Goal: Find specific page/section: Find specific page/section

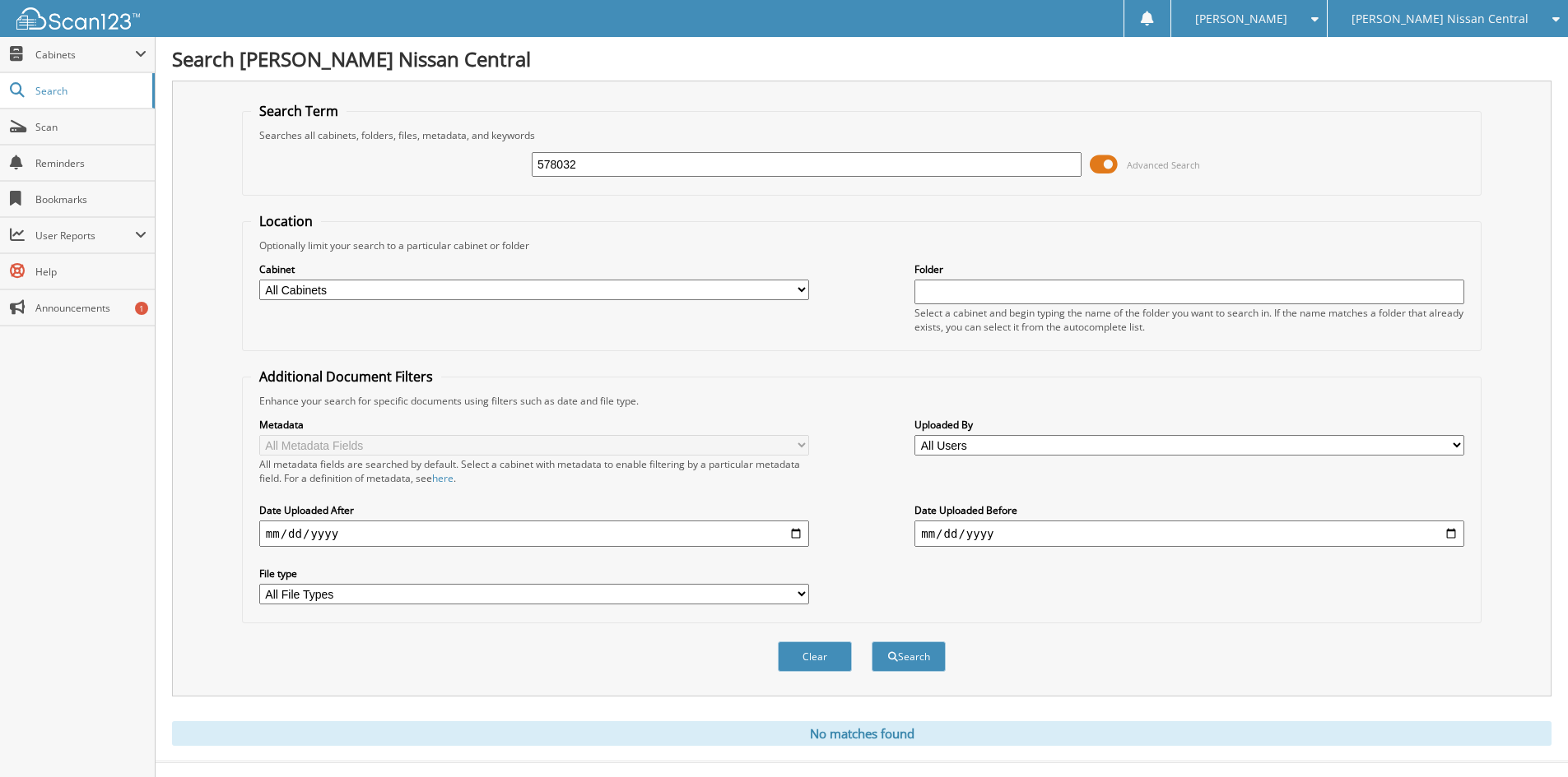
click at [1557, 18] on icon at bounding box center [1552, 19] width 16 height 11
click at [1494, 79] on link "[PERSON_NAME] Nissan East" at bounding box center [1448, 80] width 240 height 29
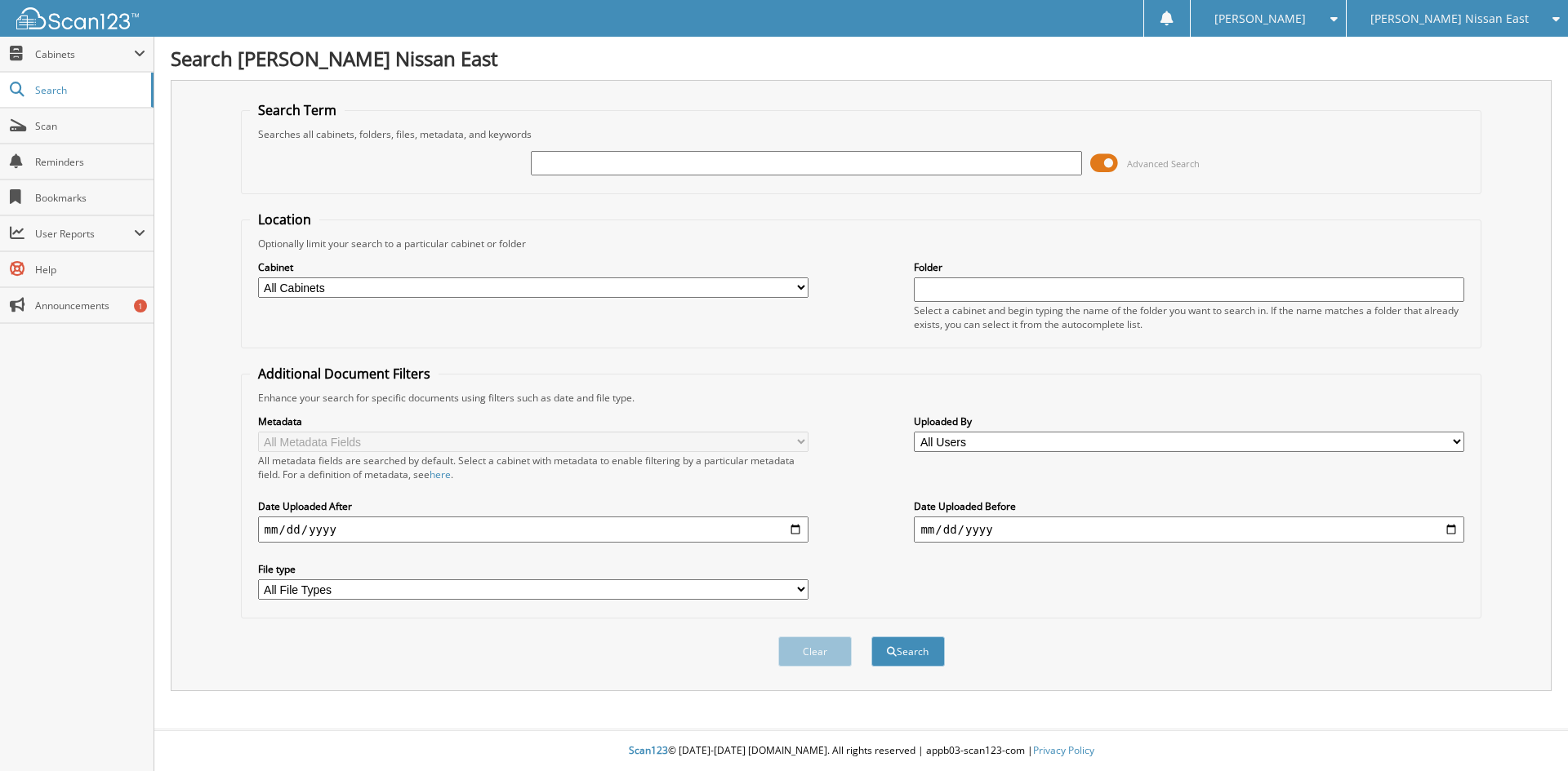
click at [578, 159] on input "text" at bounding box center [806, 163] width 550 height 25
type input "1"
type input "189680"
click at [871, 637] on button "Search" at bounding box center [908, 652] width 74 height 30
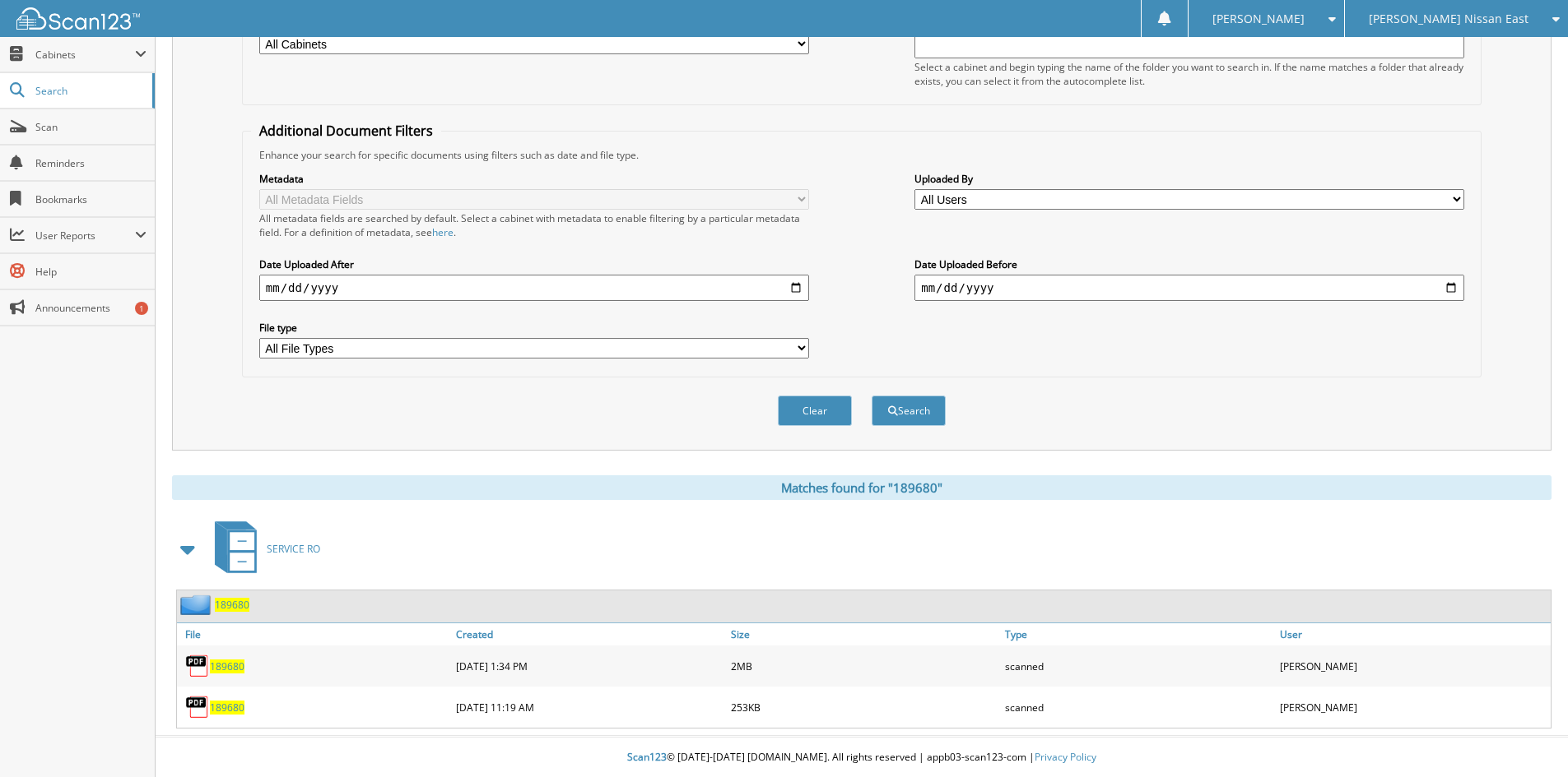
scroll to position [247, 0]
click at [235, 665] on span "189680" at bounding box center [227, 666] width 34 height 14
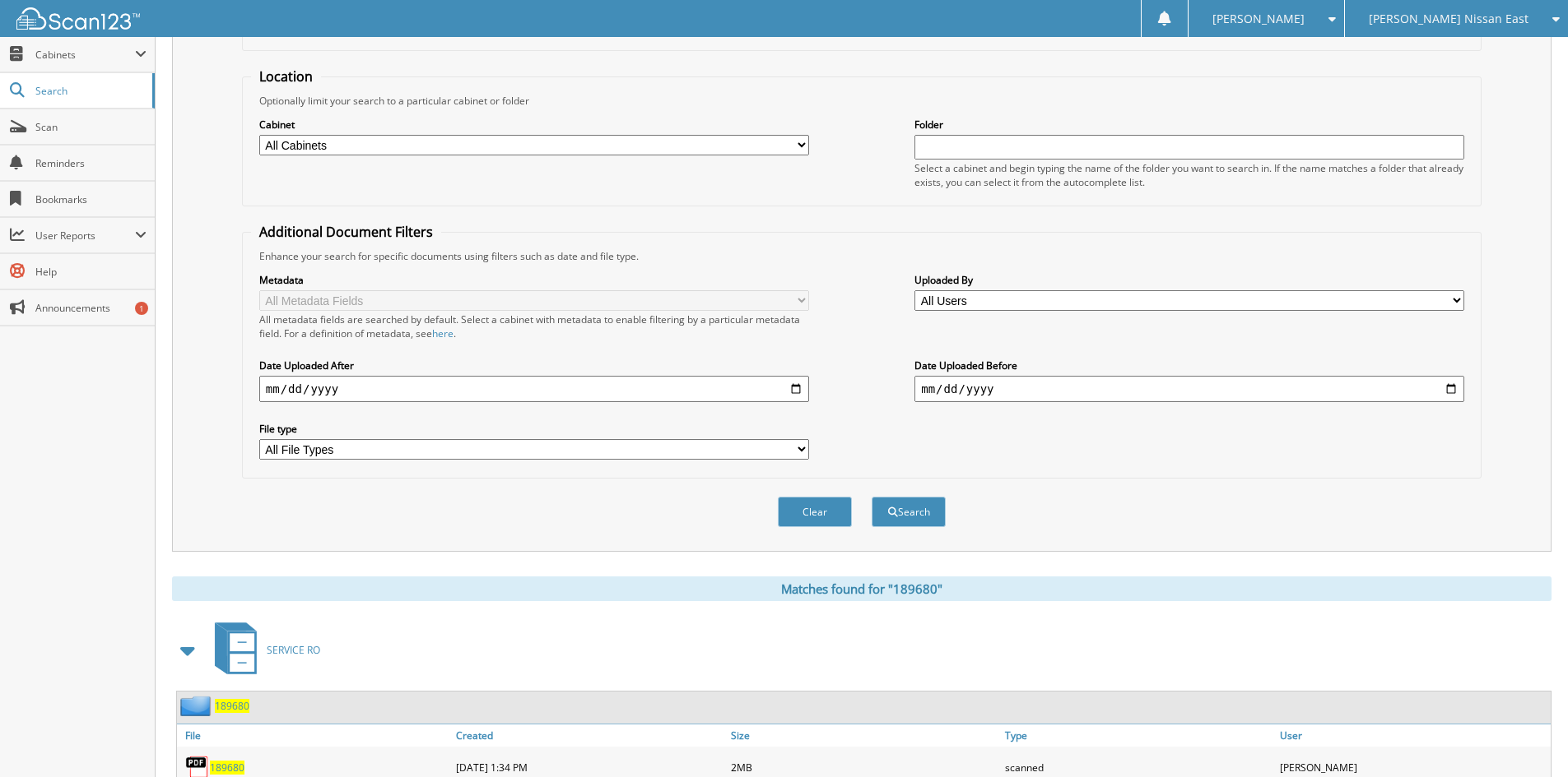
scroll to position [0, 0]
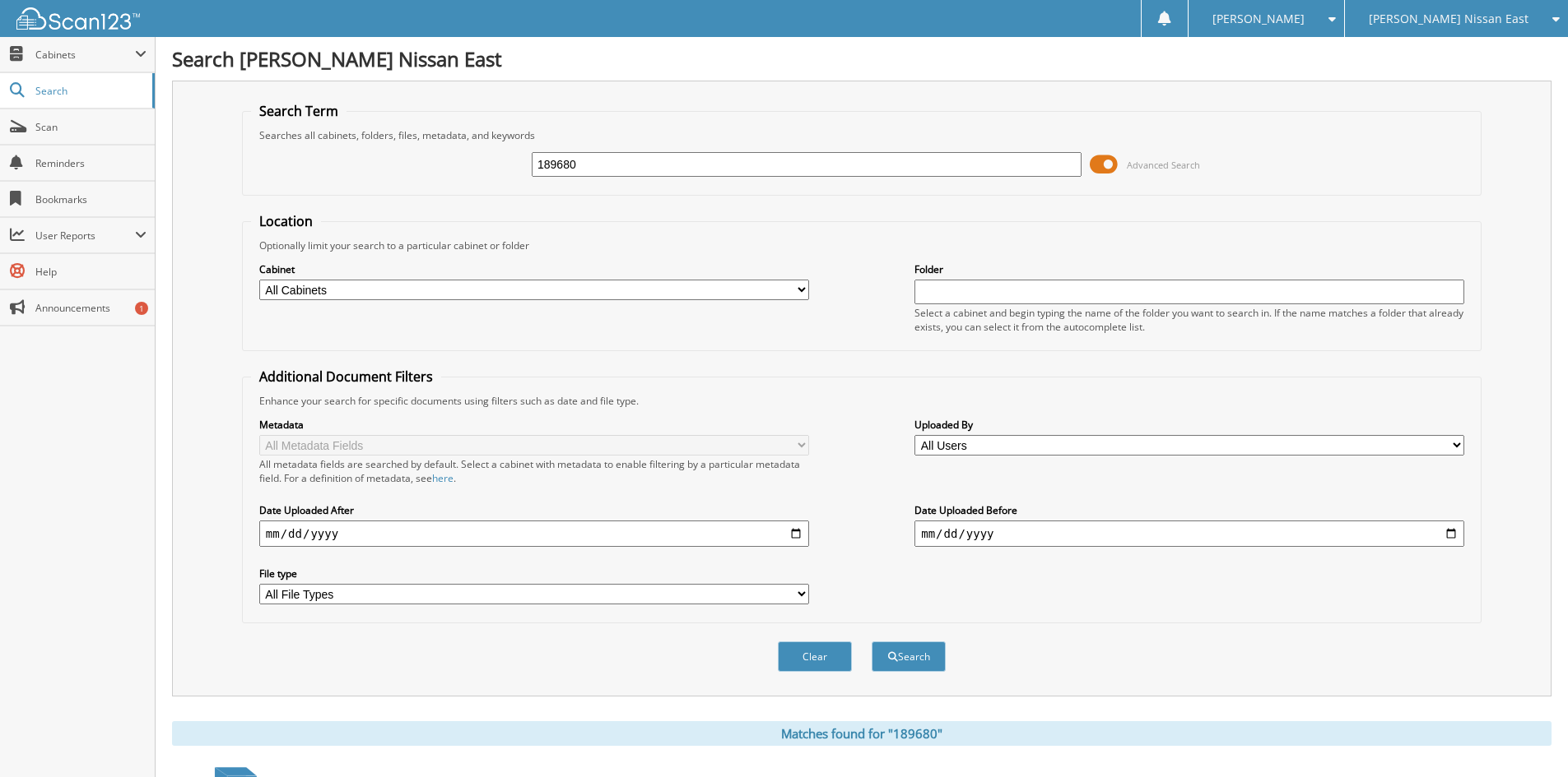
click at [608, 160] on input "189680" at bounding box center [807, 164] width 549 height 25
type input "186941"
click at [872, 642] on button "Search" at bounding box center [909, 657] width 74 height 30
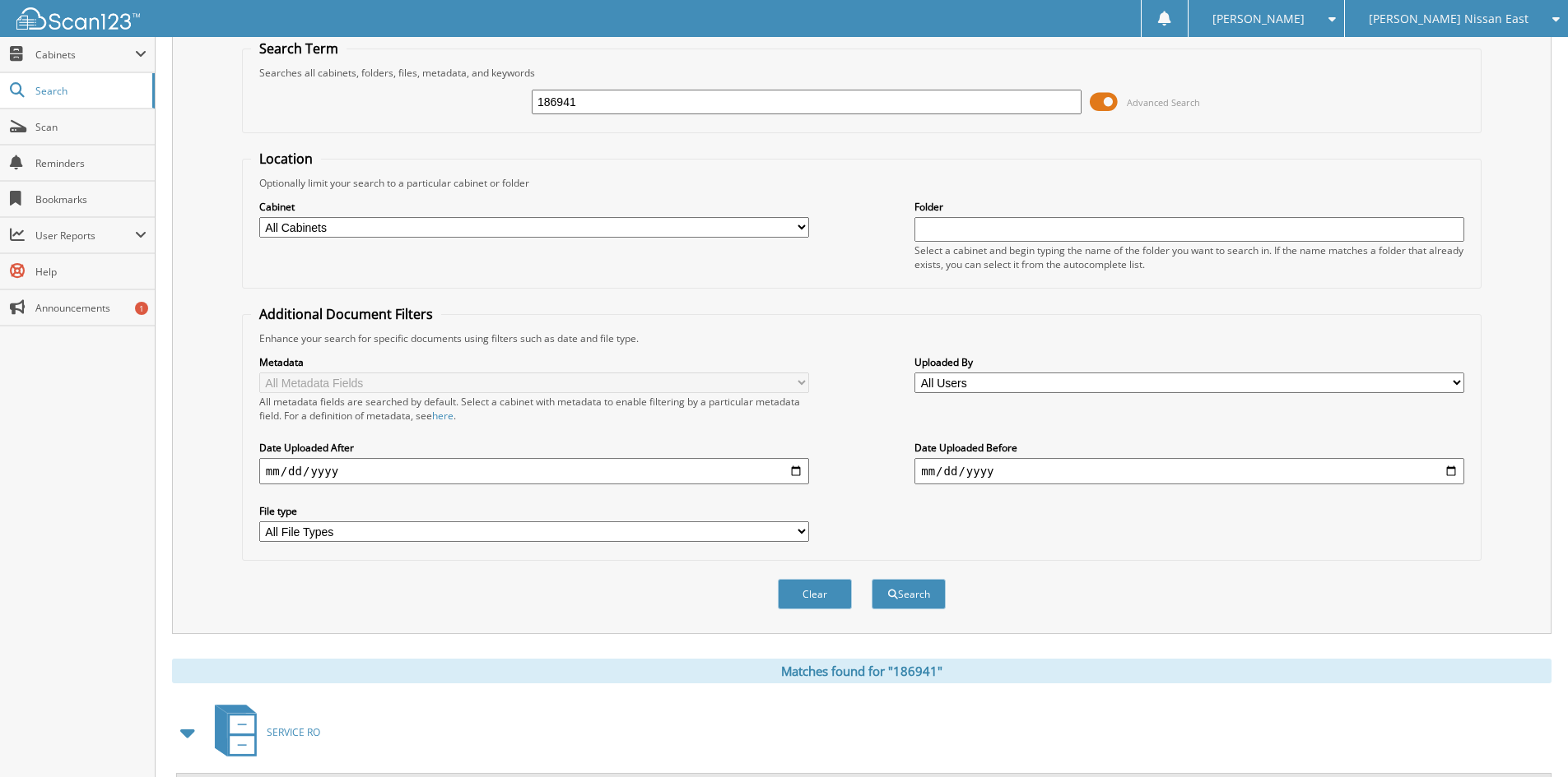
scroll to position [207, 0]
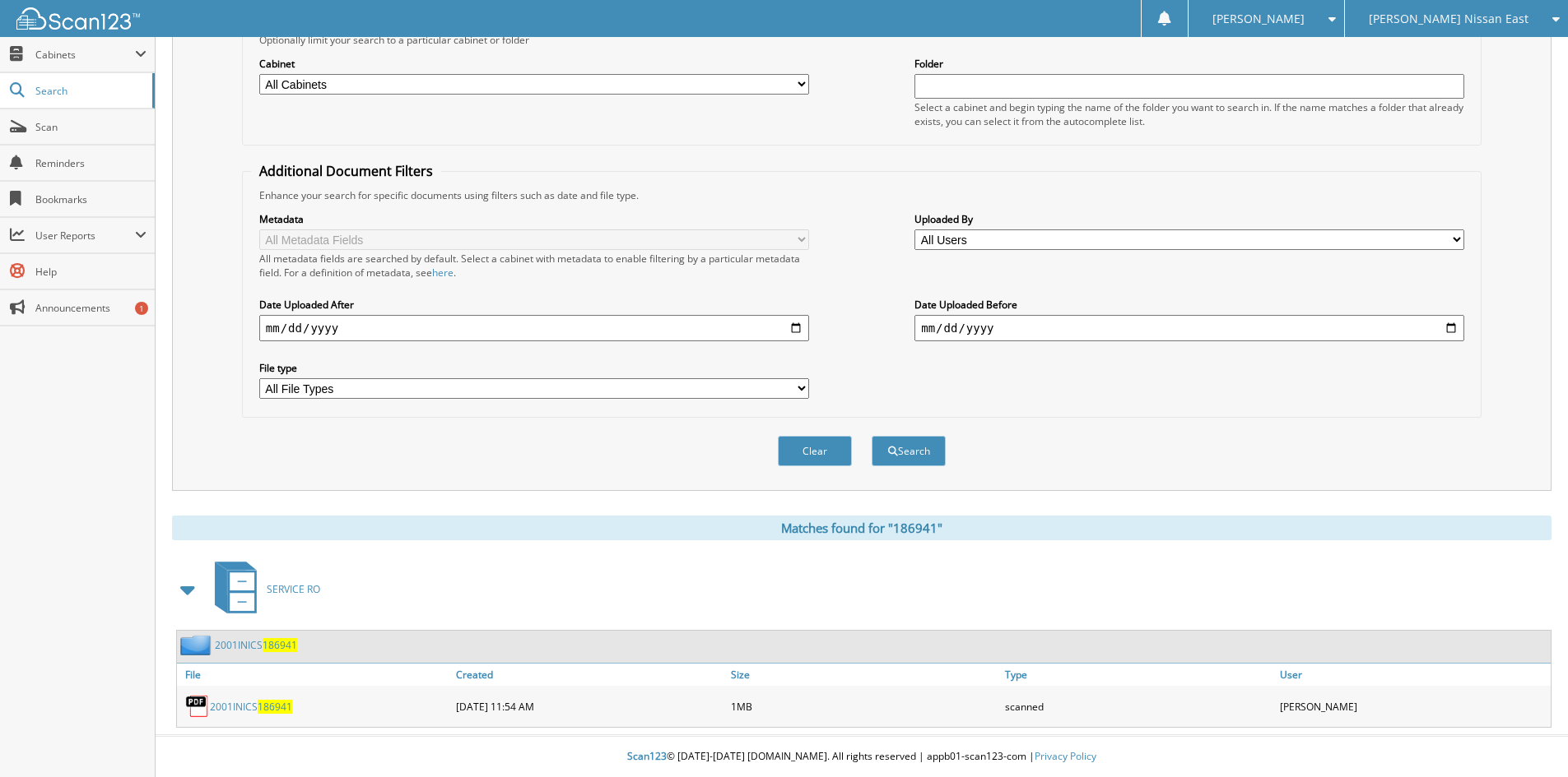
click at [271, 710] on span "186941" at bounding box center [275, 707] width 34 height 14
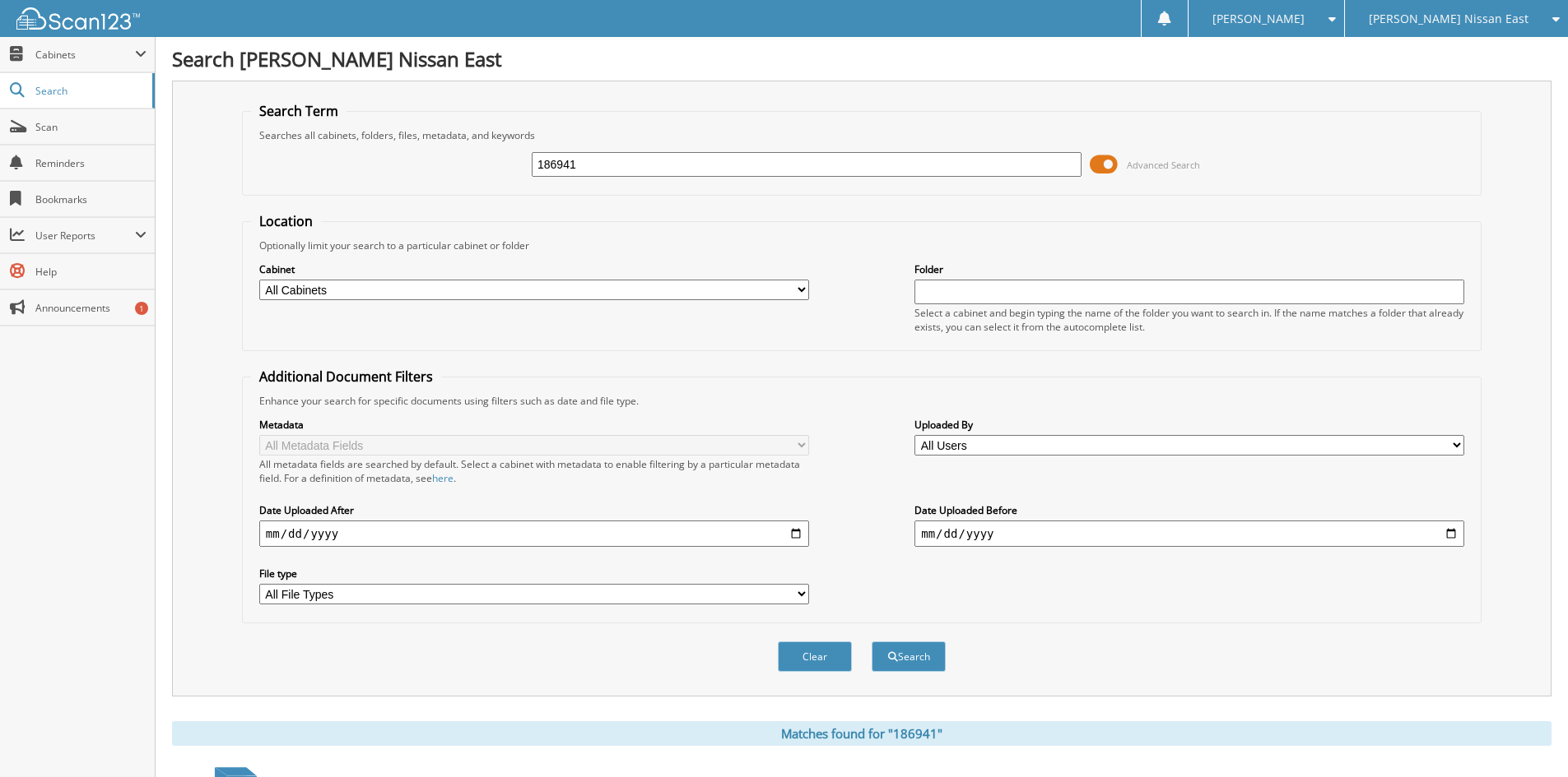
click at [605, 162] on input "186941" at bounding box center [807, 164] width 549 height 25
type input "1"
type input "189641"
click at [872, 642] on button "Search" at bounding box center [909, 657] width 74 height 30
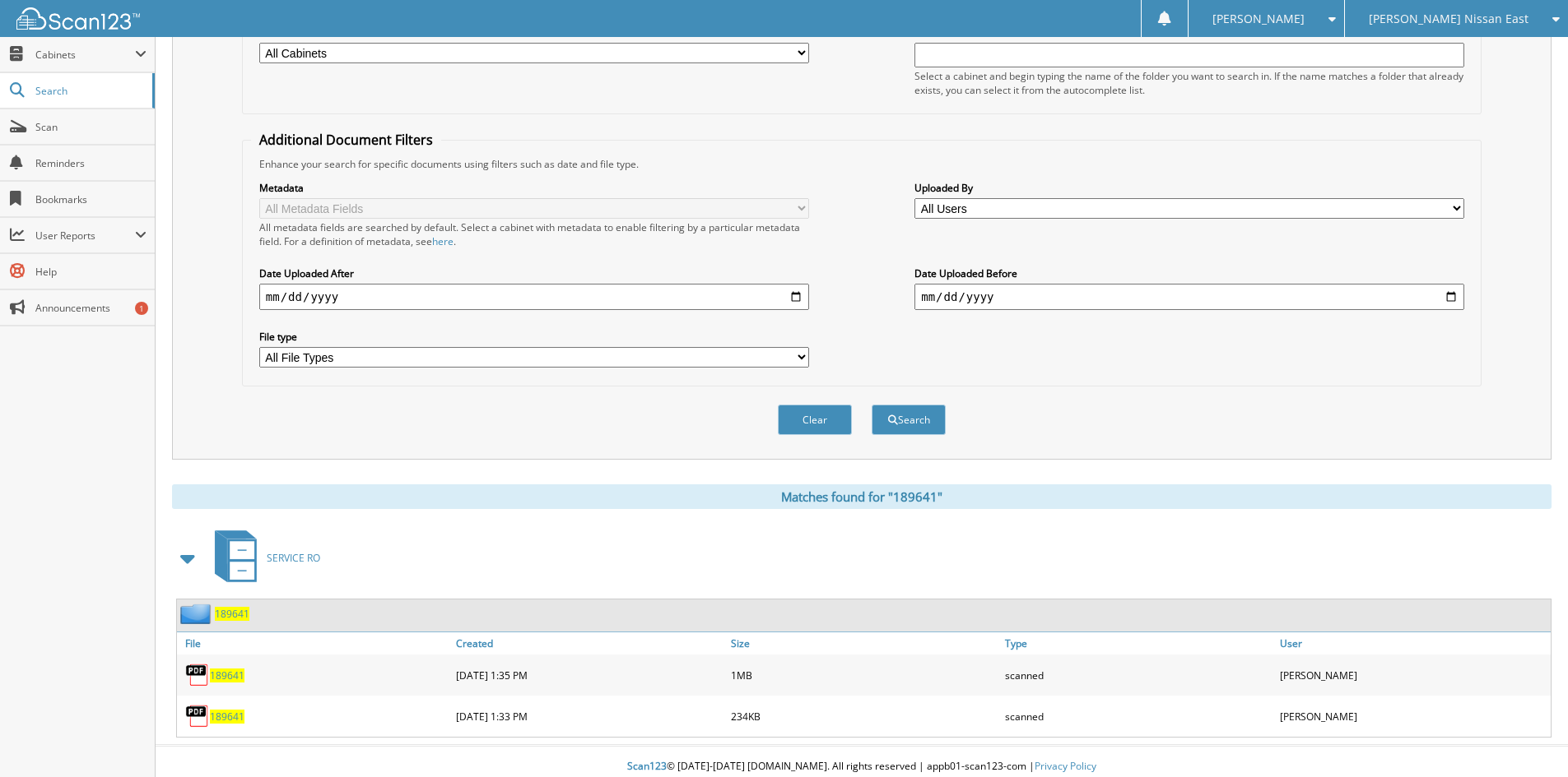
scroll to position [247, 0]
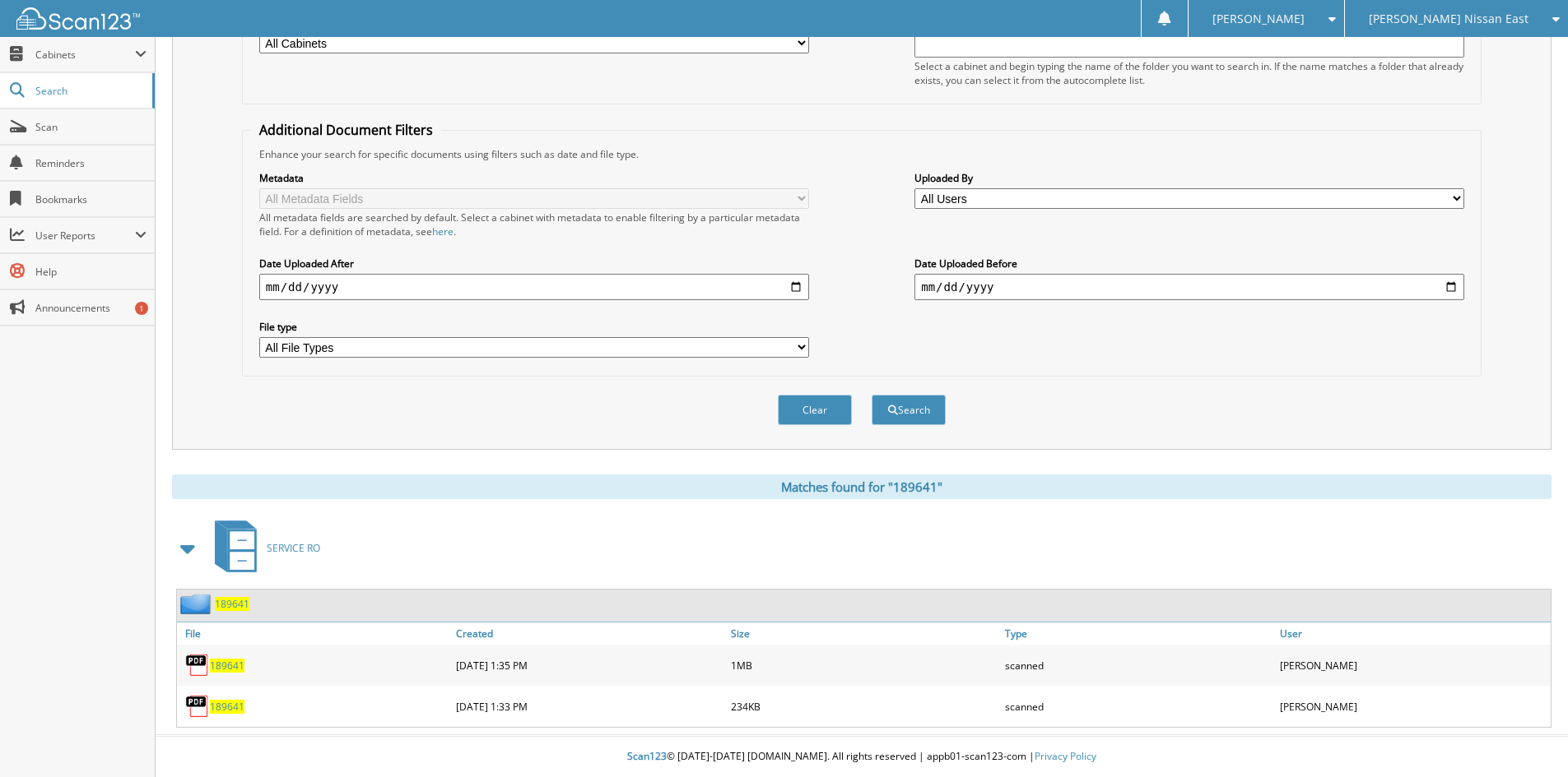
click at [221, 667] on span "189641" at bounding box center [227, 666] width 34 height 14
click at [227, 664] on span "189641" at bounding box center [227, 666] width 34 height 14
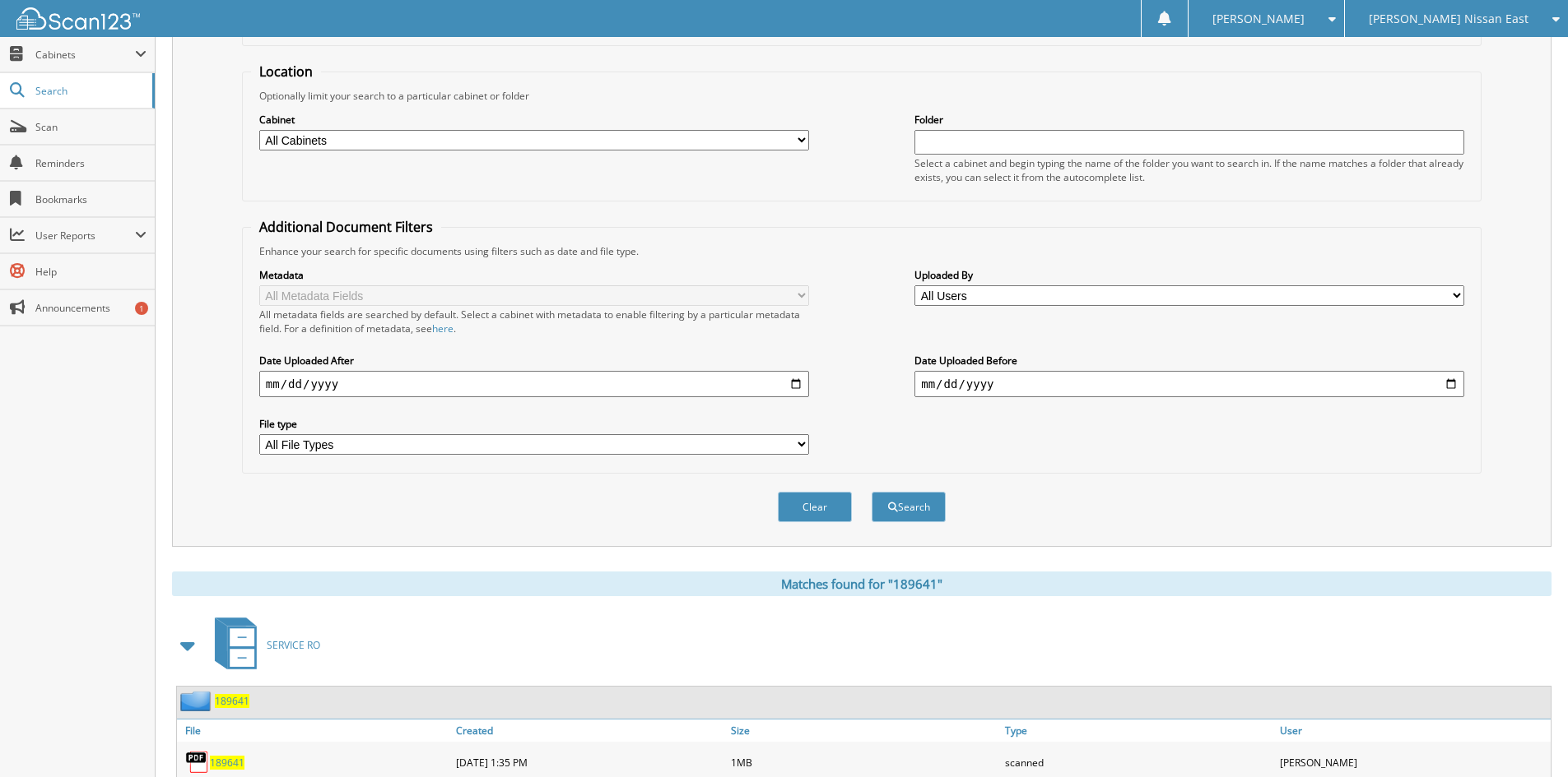
scroll to position [0, 0]
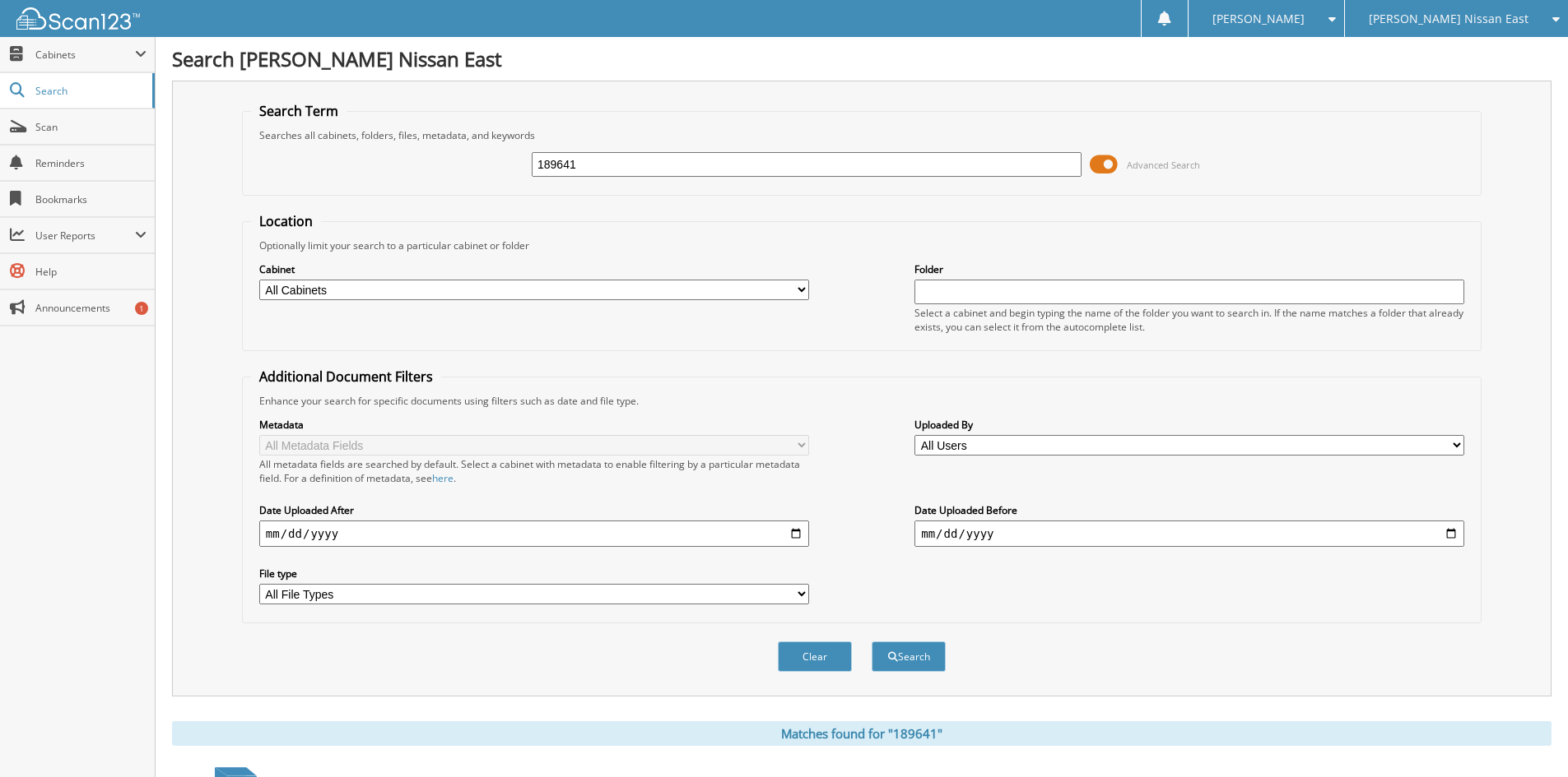
drag, startPoint x: 628, startPoint y: 169, endPoint x: 427, endPoint y: 166, distance: 201.0
click at [427, 166] on div "189641 Advanced Search" at bounding box center [861, 164] width 1222 height 44
type input "189525"
click at [872, 642] on button "Search" at bounding box center [909, 657] width 74 height 30
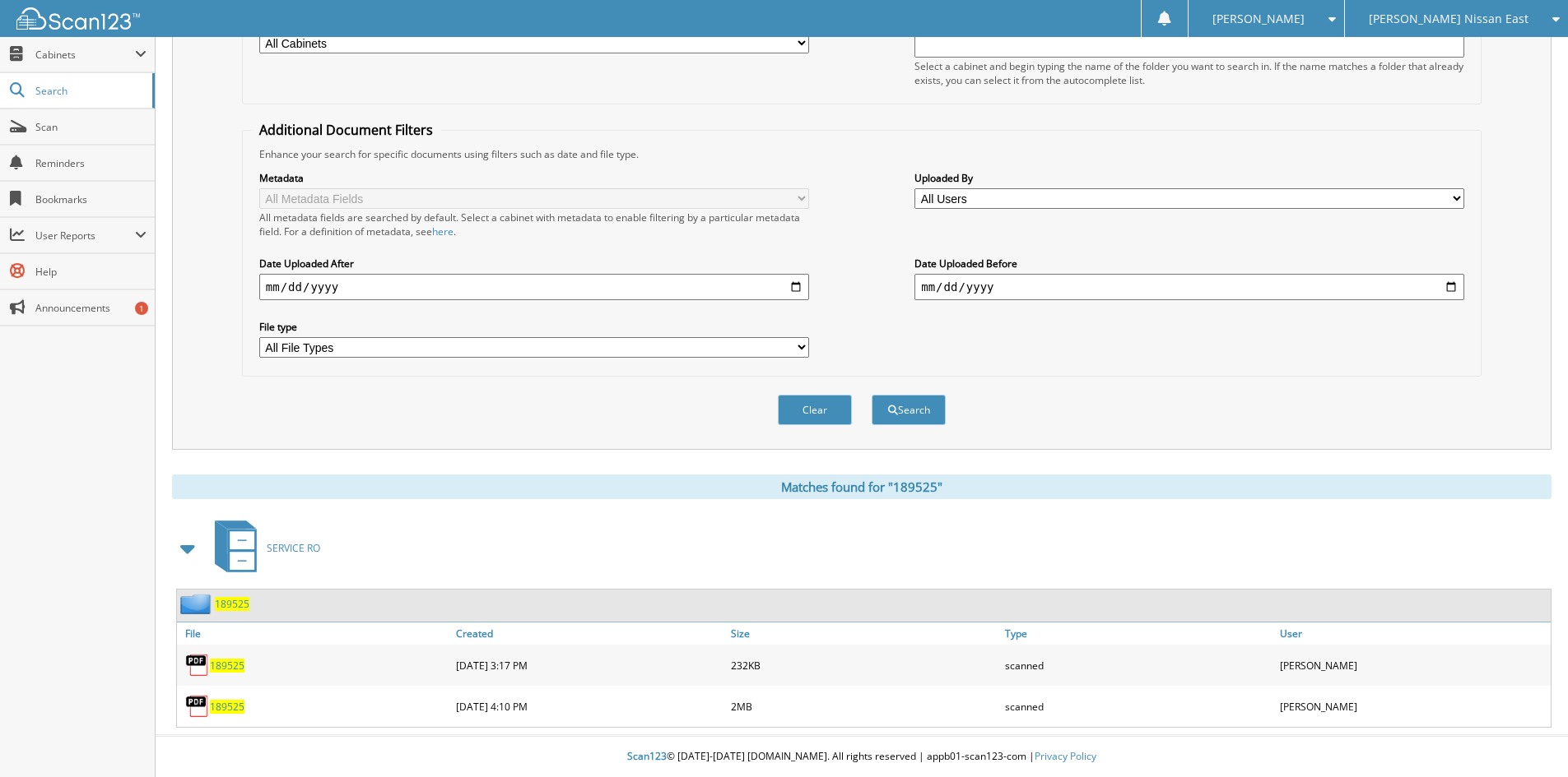
scroll to position [247, 0]
click at [227, 666] on span "189525" at bounding box center [227, 666] width 34 height 14
click at [236, 708] on span "189525" at bounding box center [227, 707] width 34 height 14
